Goal: Task Accomplishment & Management: Manage account settings

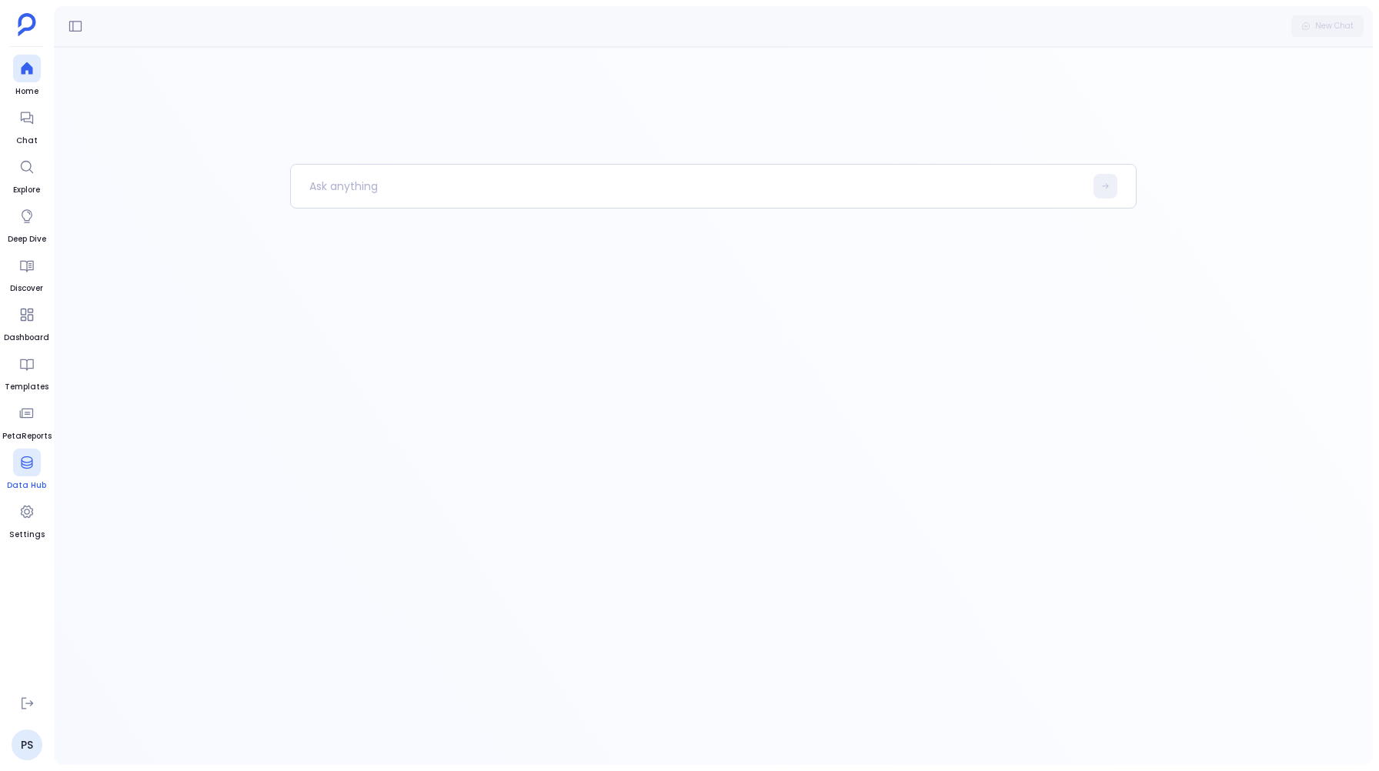
click at [30, 482] on span "Data Hub" at bounding box center [26, 485] width 39 height 12
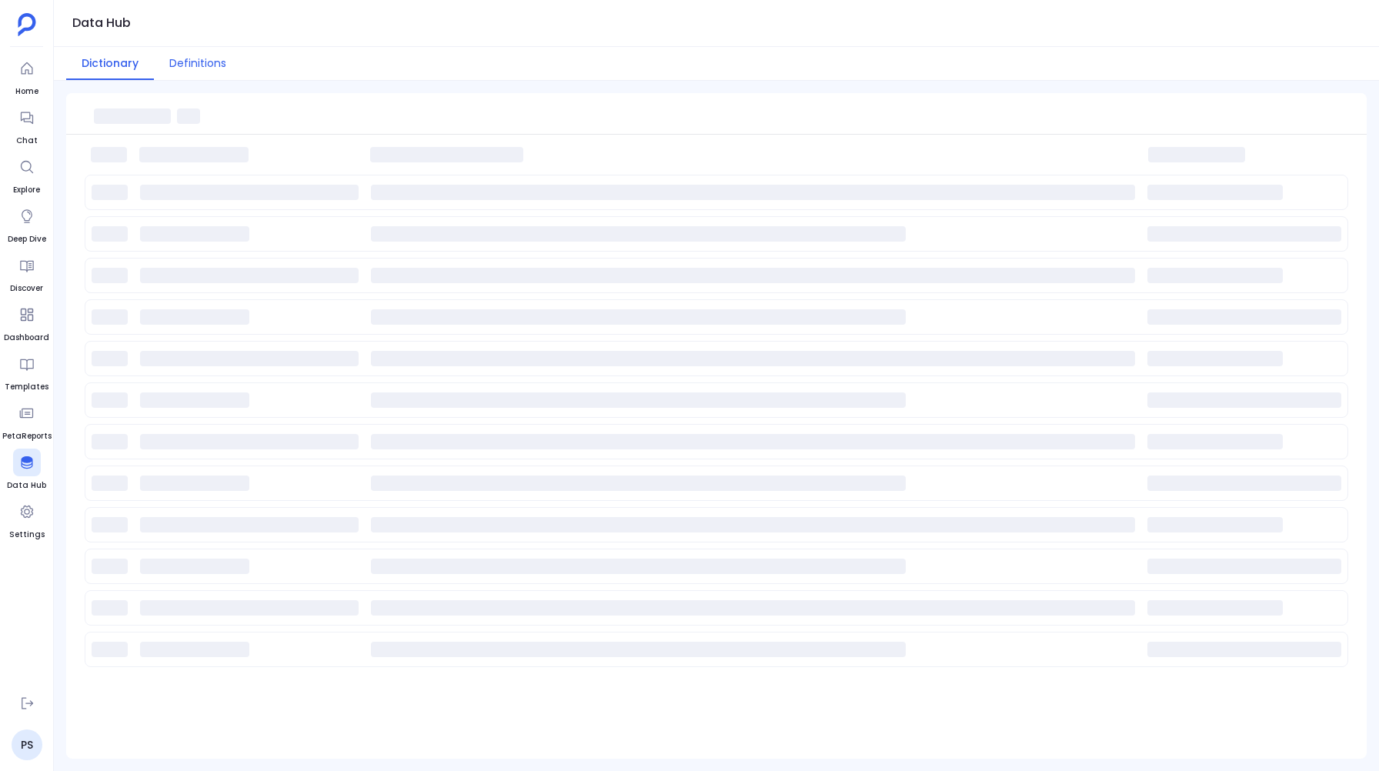
click at [202, 58] on button "Definitions" at bounding box center [198, 63] width 88 height 33
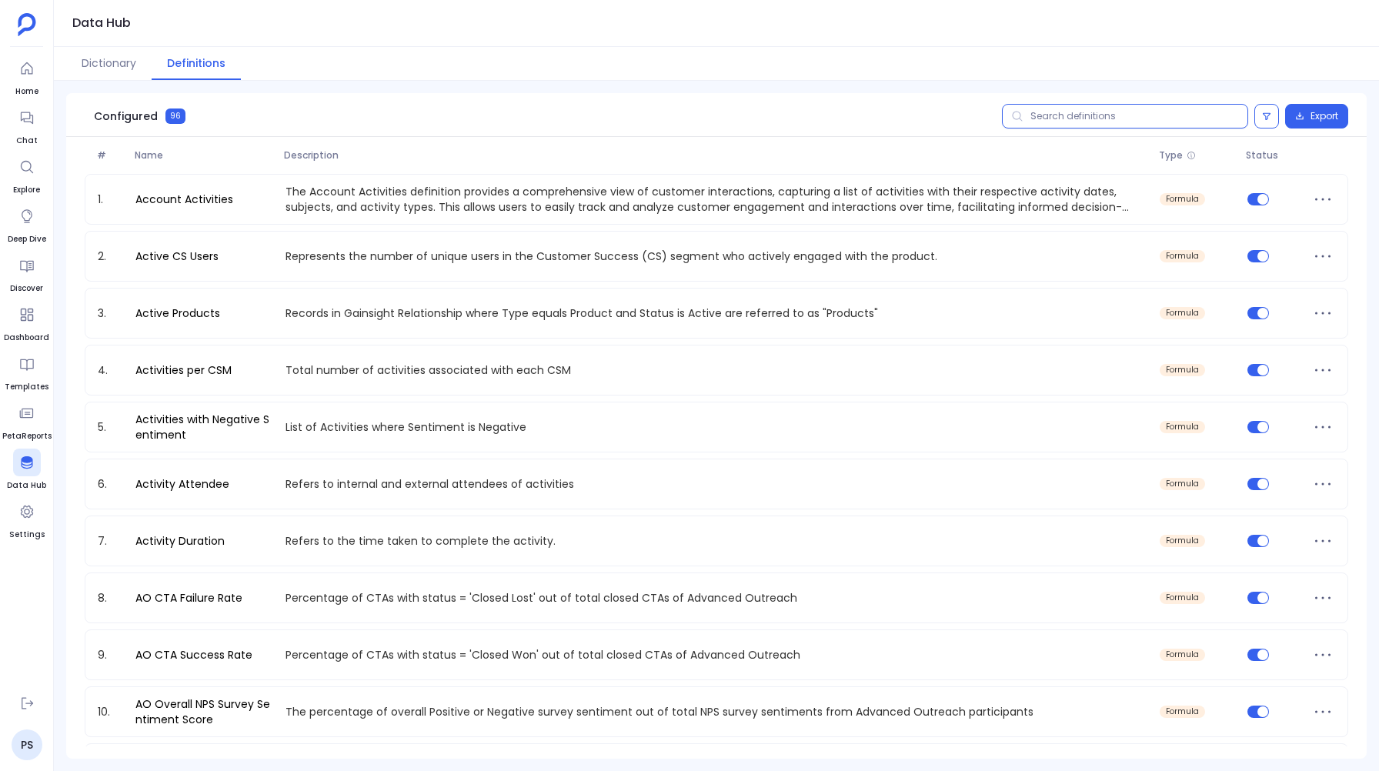
click at [1055, 111] on input "text" at bounding box center [1125, 116] width 246 height 25
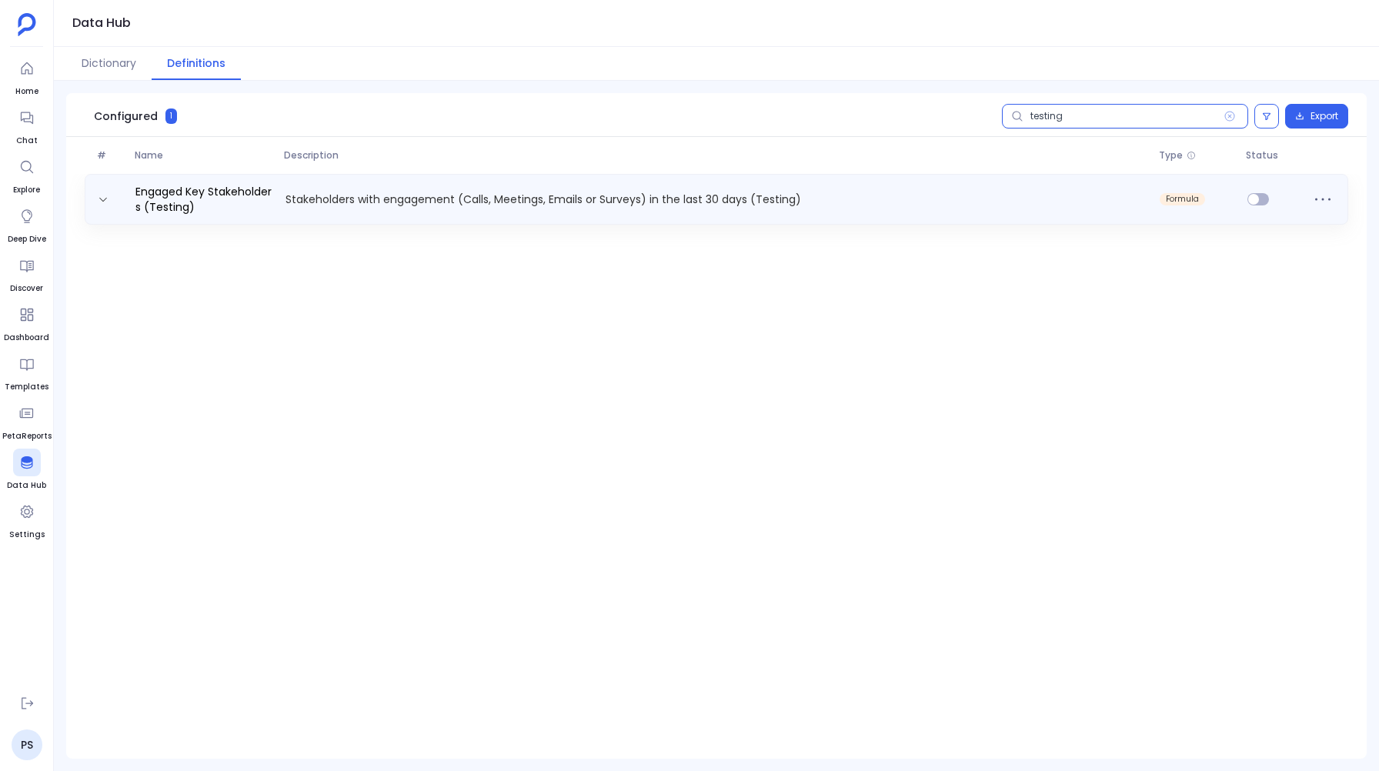
type input "testing"
click at [391, 198] on p "Stakeholders with engagement (Calls, Meetings, Emails or Surveys) in the last 3…" at bounding box center [716, 199] width 875 height 15
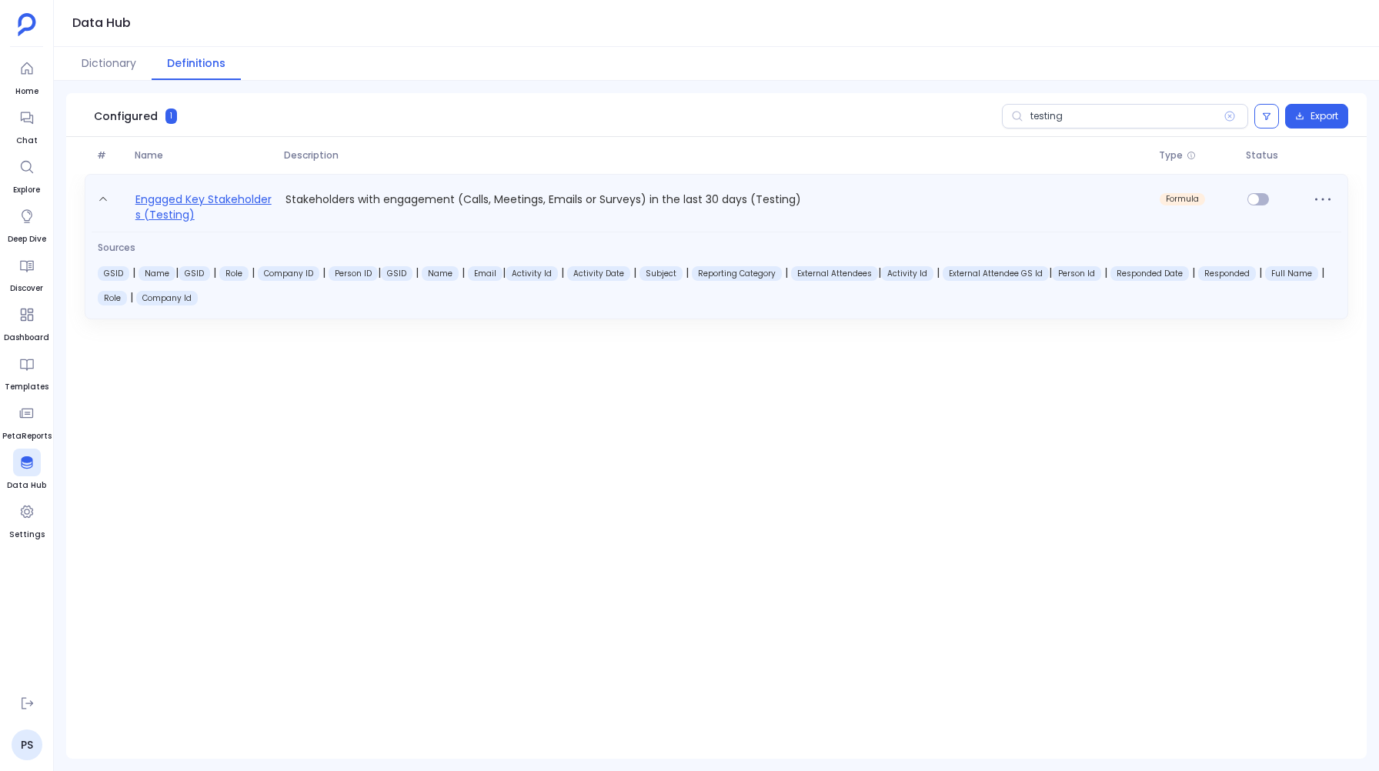
click at [203, 202] on link "Engaged Key Stakeholders (Testing)" at bounding box center [204, 206] width 150 height 32
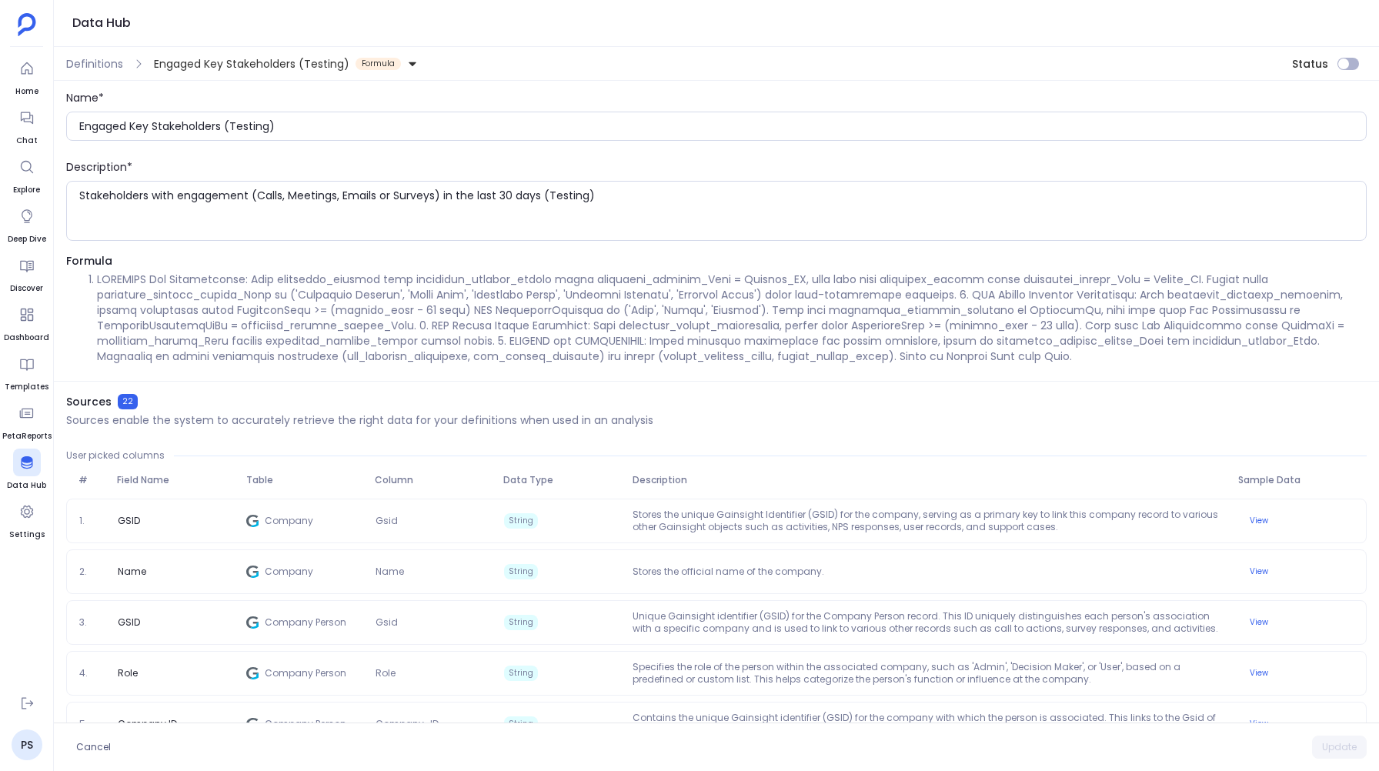
click at [512, 314] on li at bounding box center [732, 318] width 1270 height 92
click at [17, 751] on link "PS" at bounding box center [27, 744] width 31 height 31
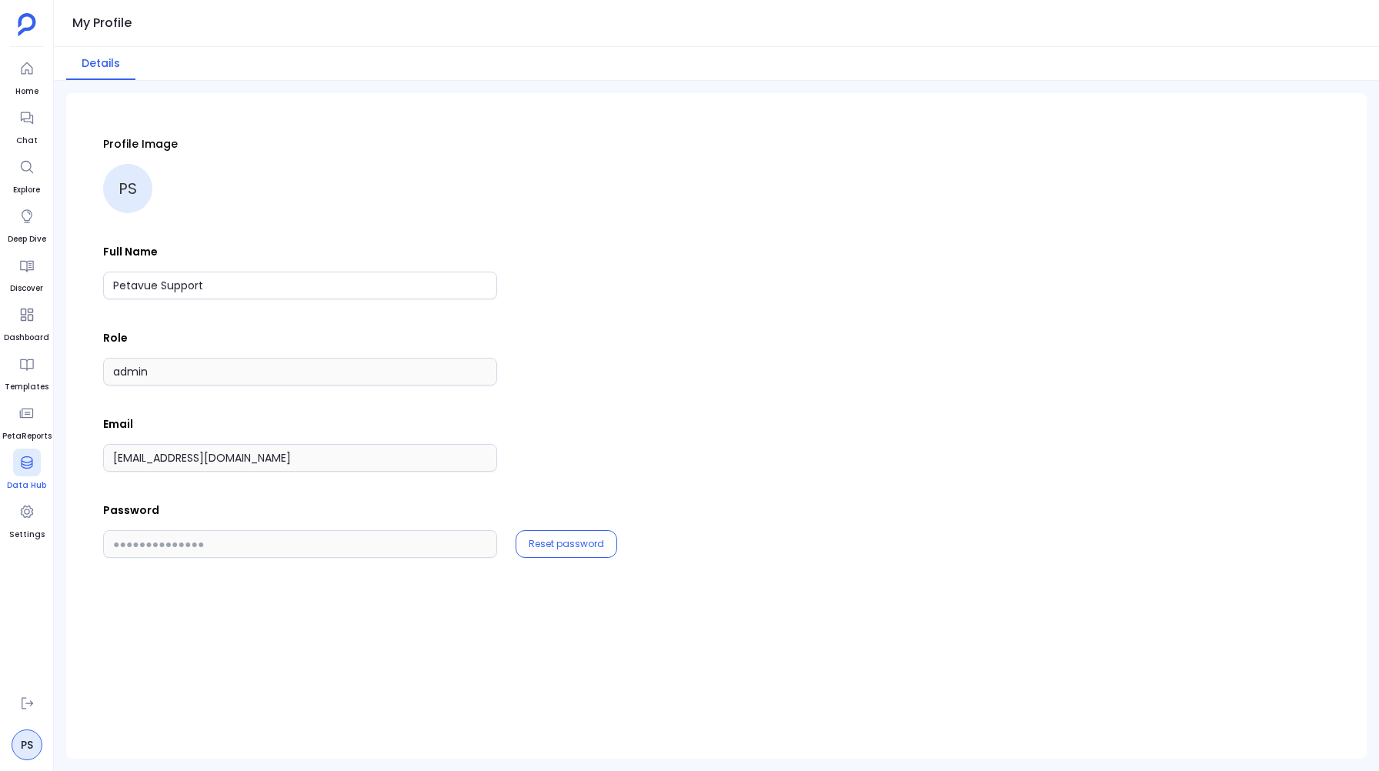
click at [32, 477] on link "Data Hub" at bounding box center [26, 470] width 39 height 43
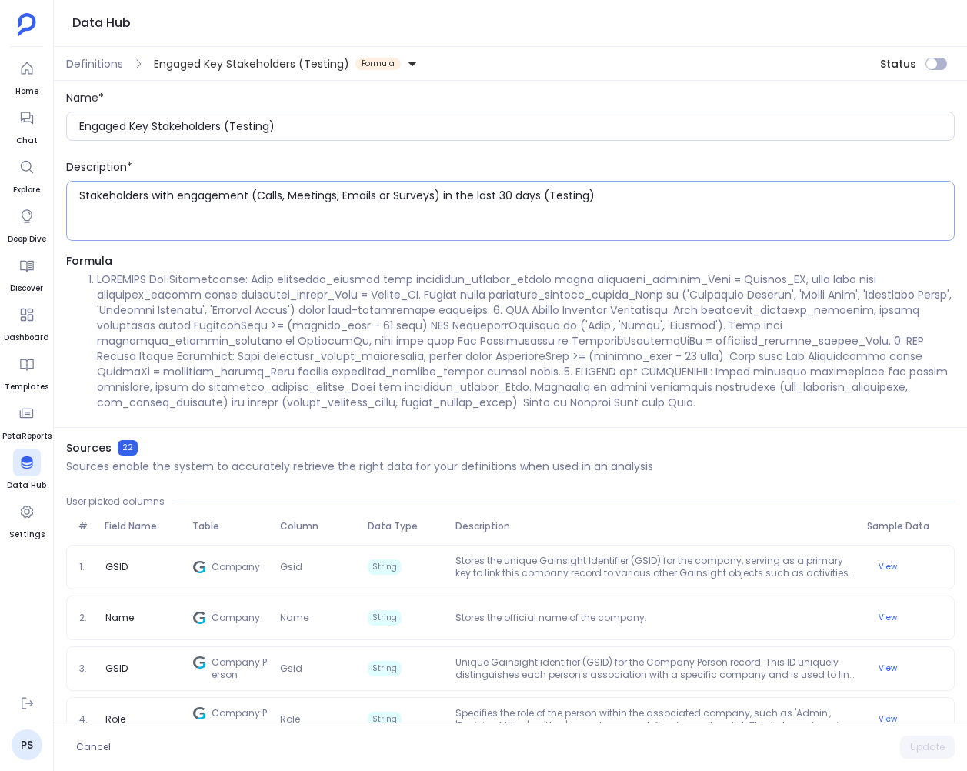
click at [764, 213] on textarea "Stakeholders with engagement (Calls, Meetings, Emails or Surveys) in the last 3…" at bounding box center [516, 211] width 875 height 46
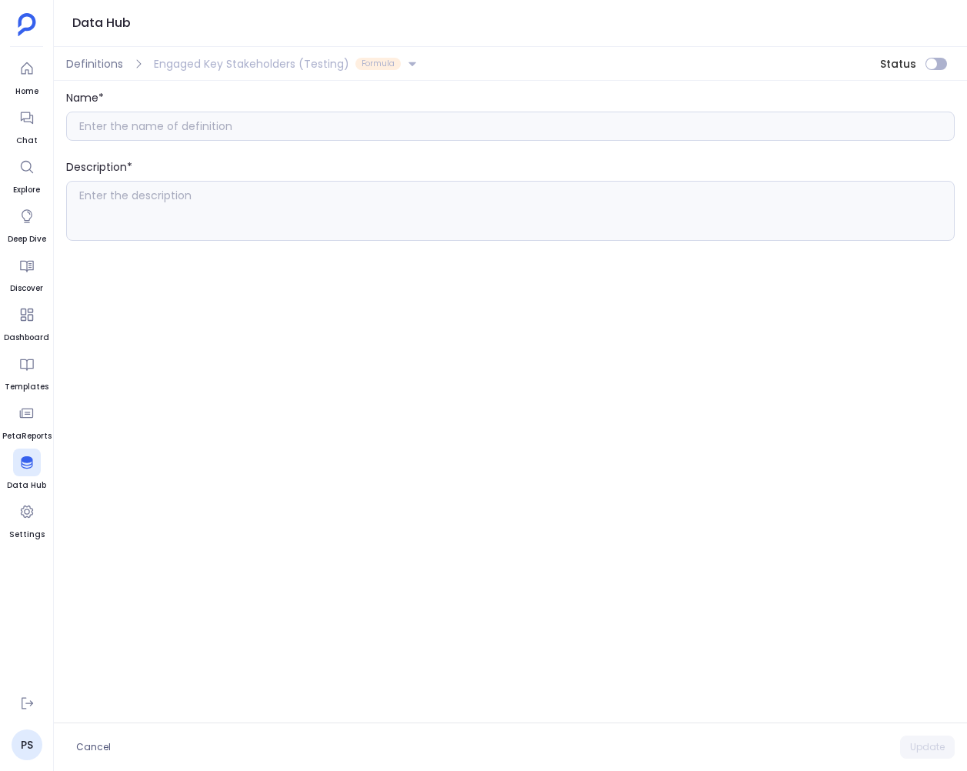
type input "Engaged Key Stakeholders (Testing)"
type textarea "Stakeholders with engagement (Calls, Meetings, Emails or Surveys) in the last 3…"
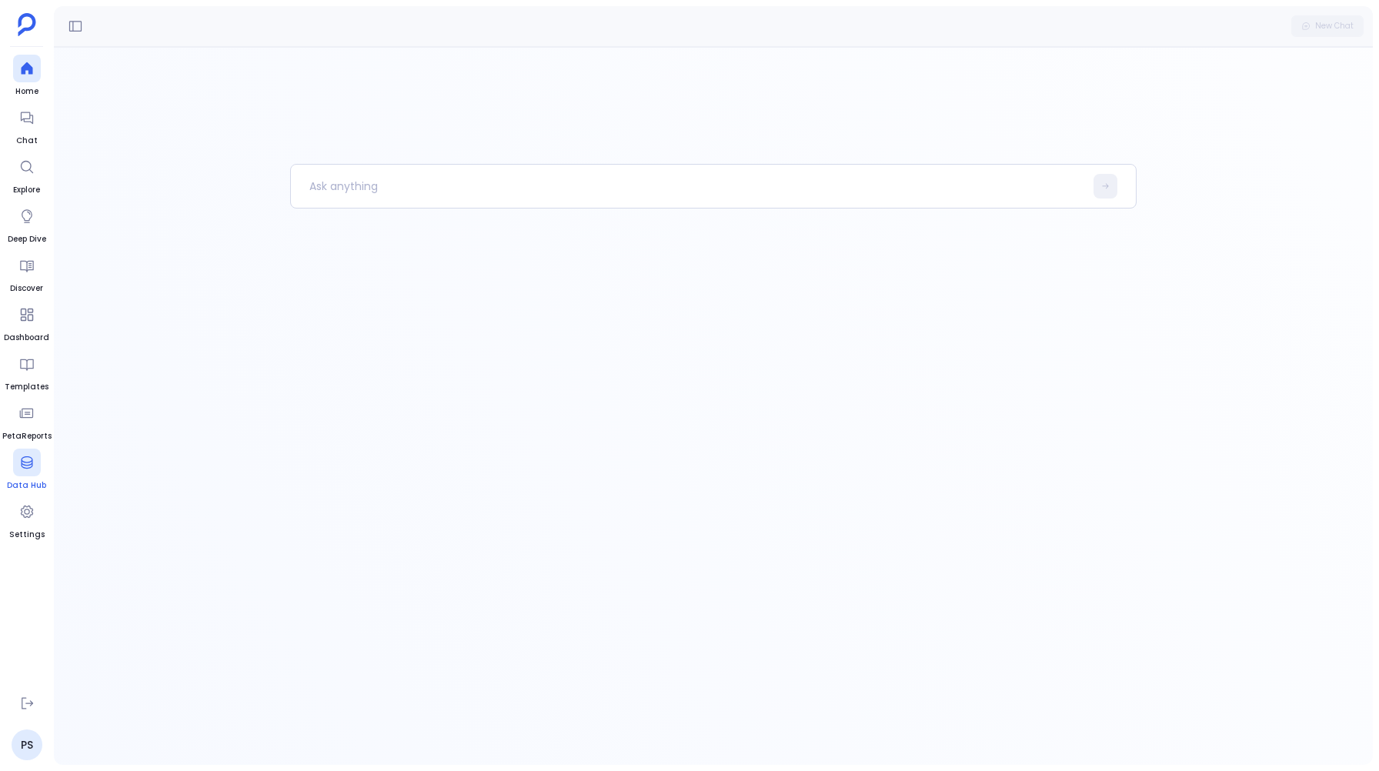
click at [29, 459] on icon at bounding box center [26, 462] width 15 height 15
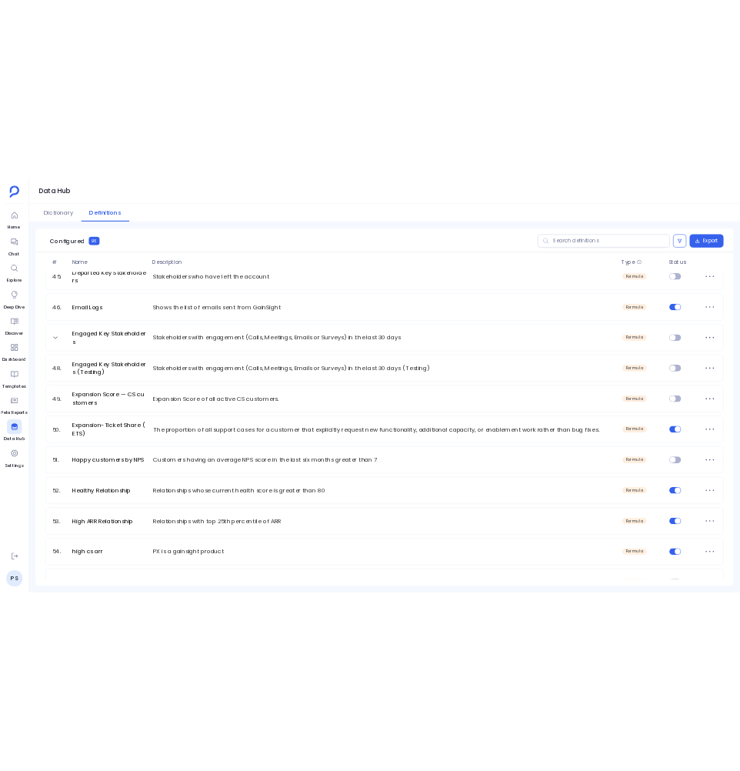
scroll to position [2281, 0]
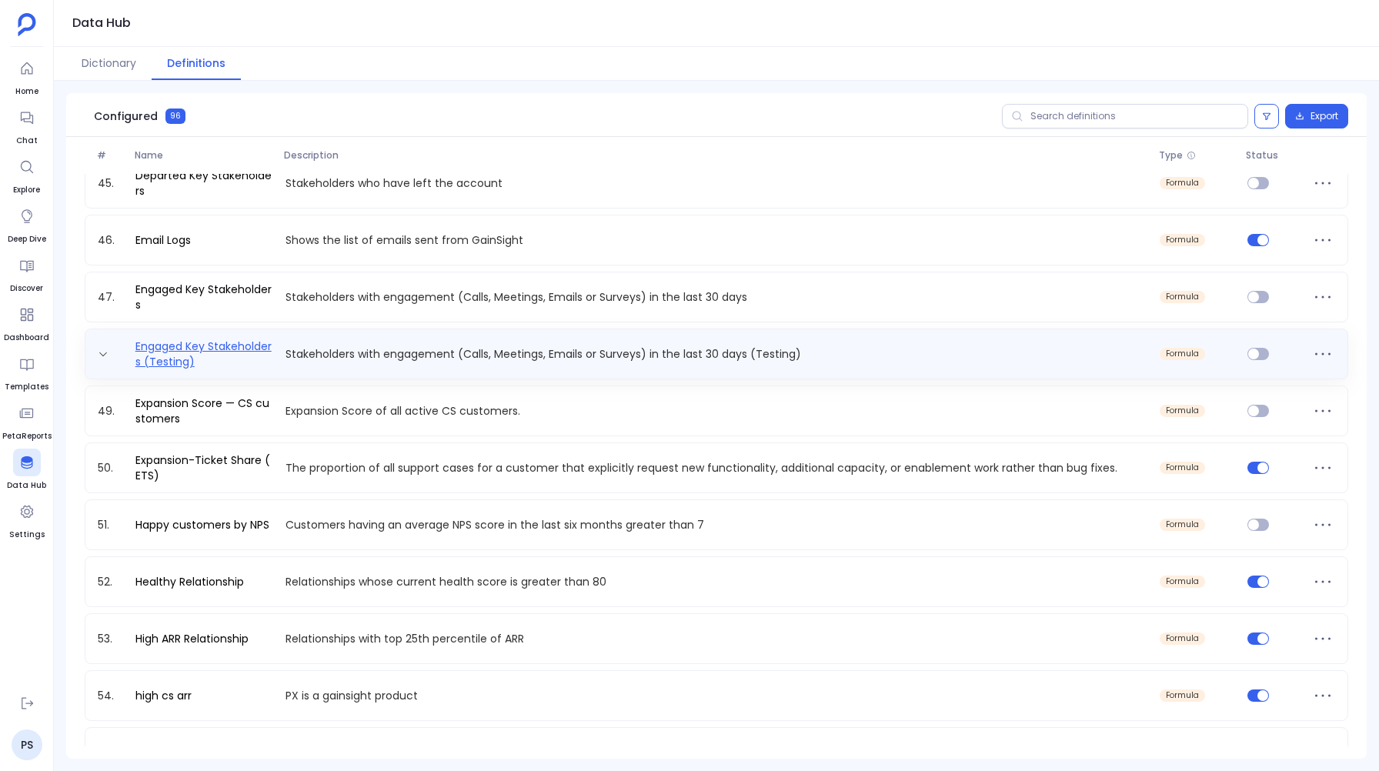
click at [191, 353] on link "Engaged Key Stakeholders (Testing)" at bounding box center [204, 354] width 150 height 31
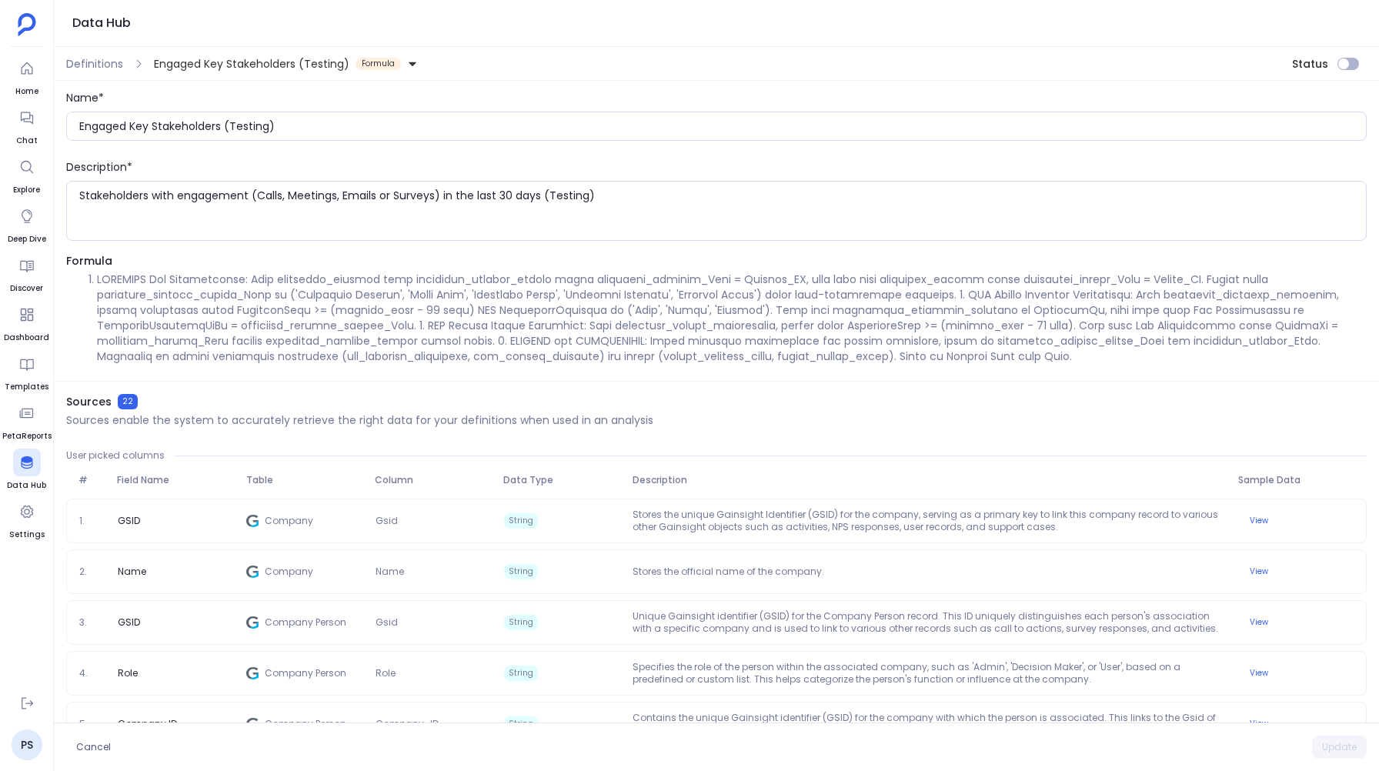
click at [924, 325] on li at bounding box center [732, 318] width 1270 height 92
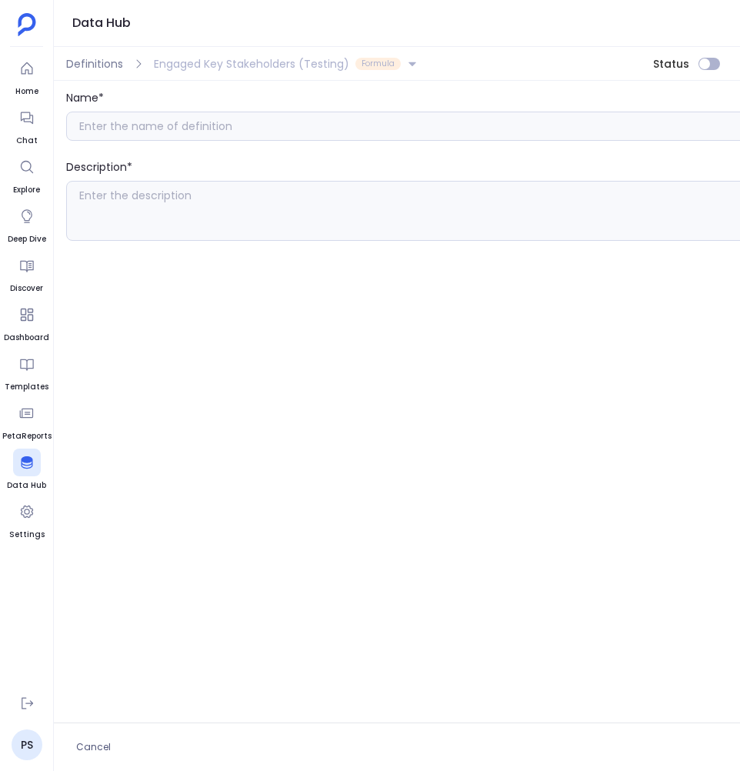
type input "Engaged Key Stakeholders (Testing)"
type textarea "Stakeholders with engagement (Calls, Meetings, Emails or Surveys) in the last 3…"
